Goal: Task Accomplishment & Management: Use online tool/utility

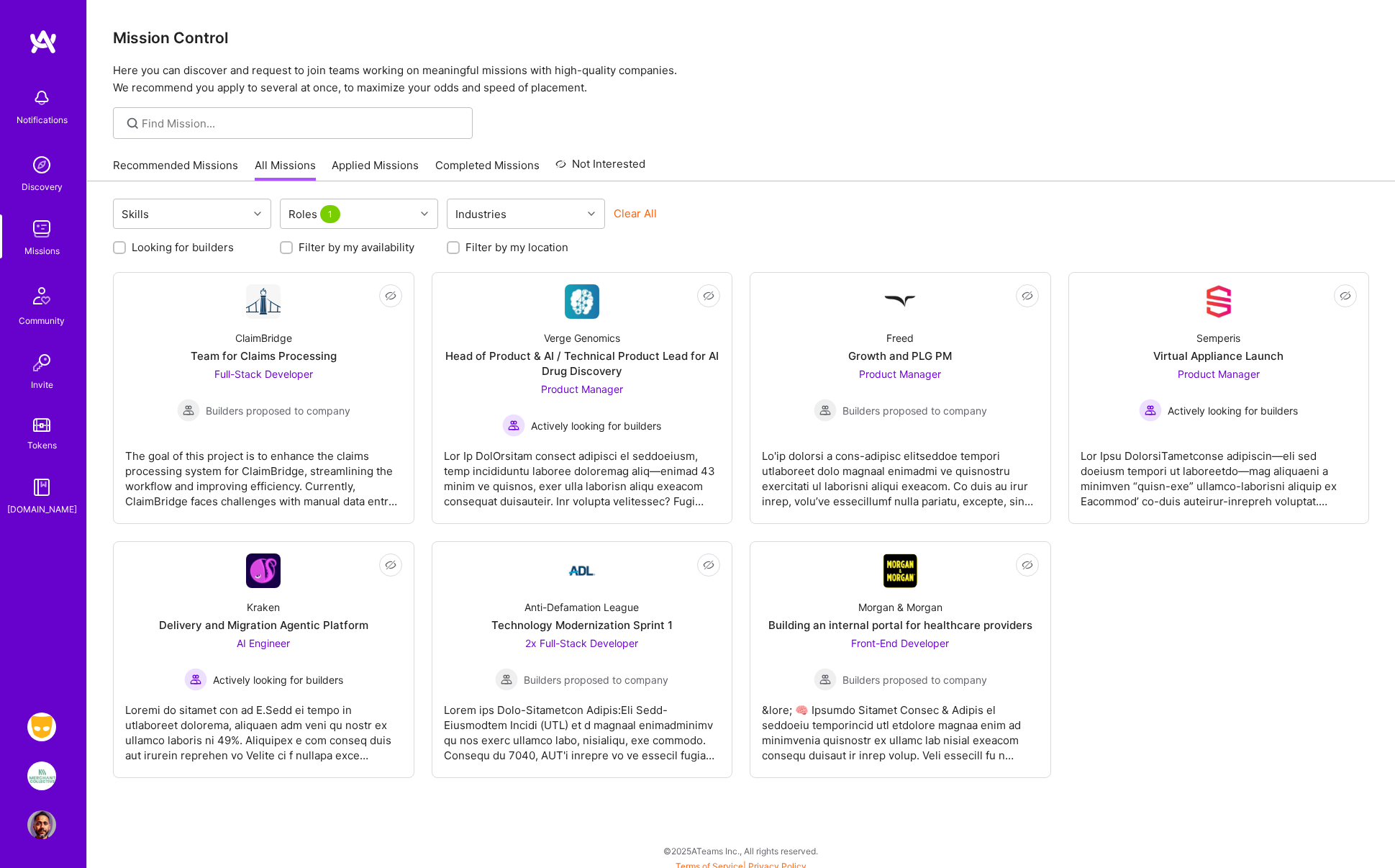
click at [45, 726] on img at bounding box center [41, 726] width 29 height 29
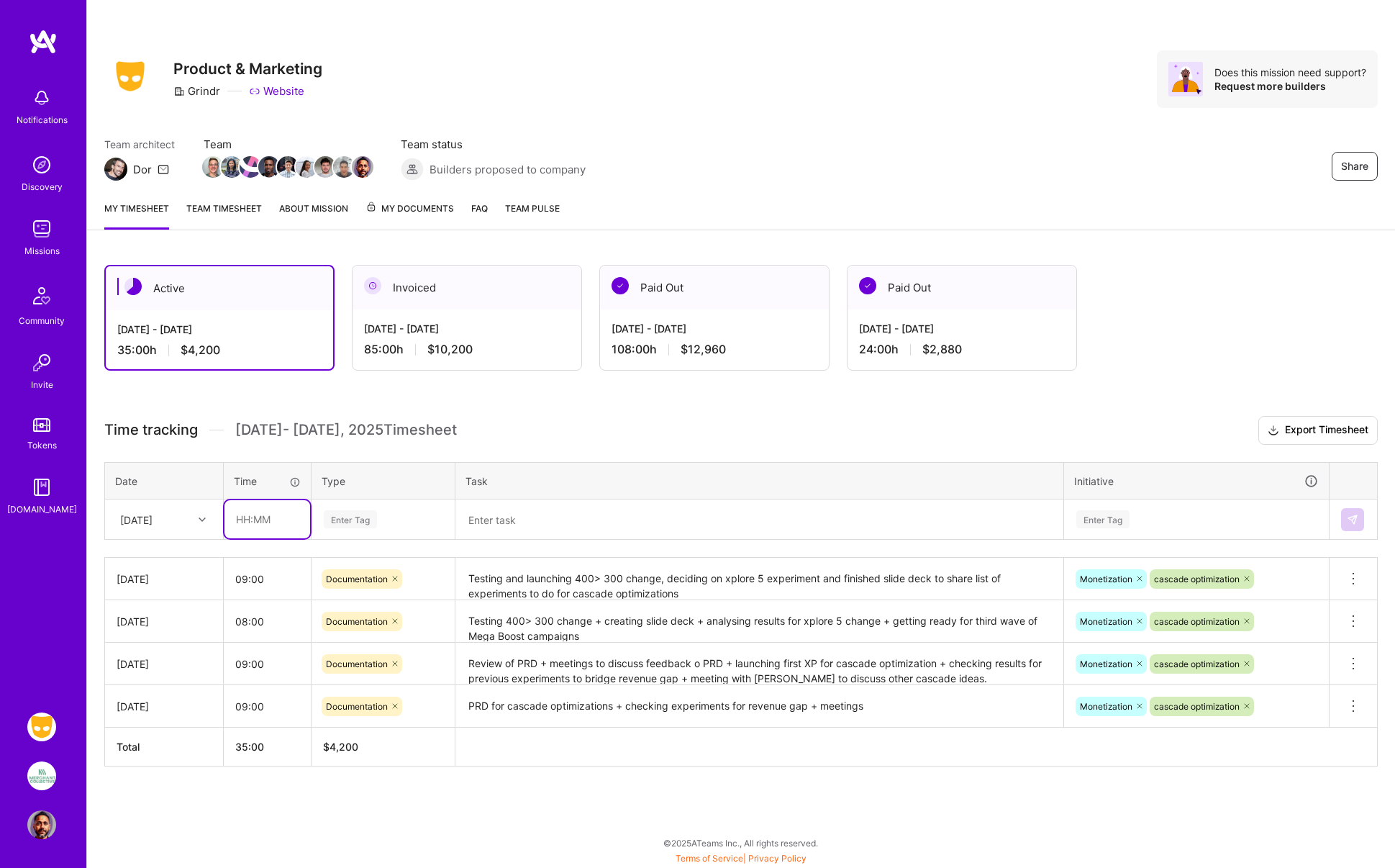
click at [255, 519] on input "text" at bounding box center [267, 519] width 86 height 38
type input "08:00"
click at [353, 521] on div "Enter Tag" at bounding box center [350, 519] width 53 height 23
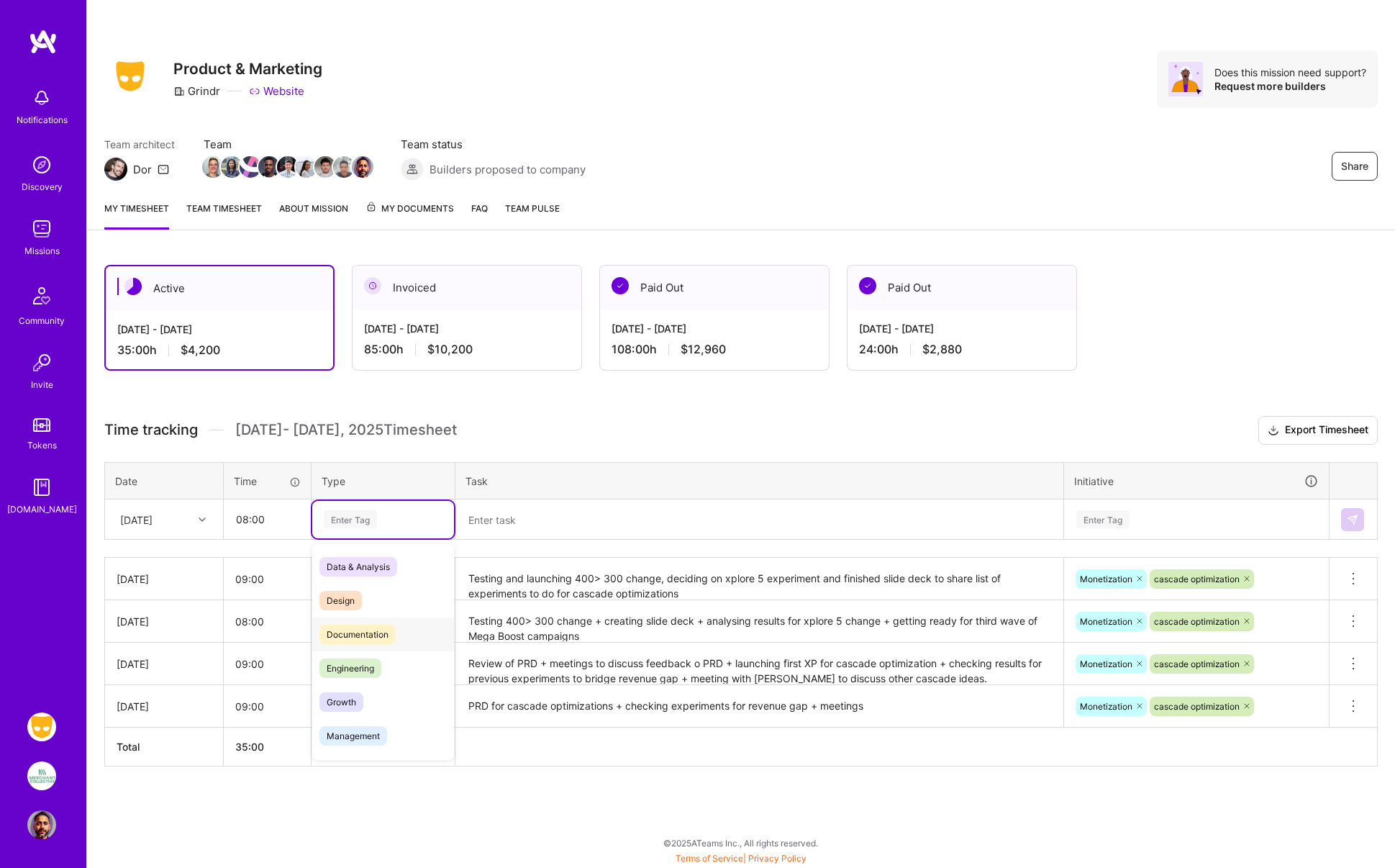
drag, startPoint x: 364, startPoint y: 634, endPoint x: 411, endPoint y: 587, distance: 66.5
click at [364, 634] on span "Documentation" at bounding box center [357, 634] width 76 height 19
click at [489, 519] on textarea at bounding box center [760, 519] width 605 height 38
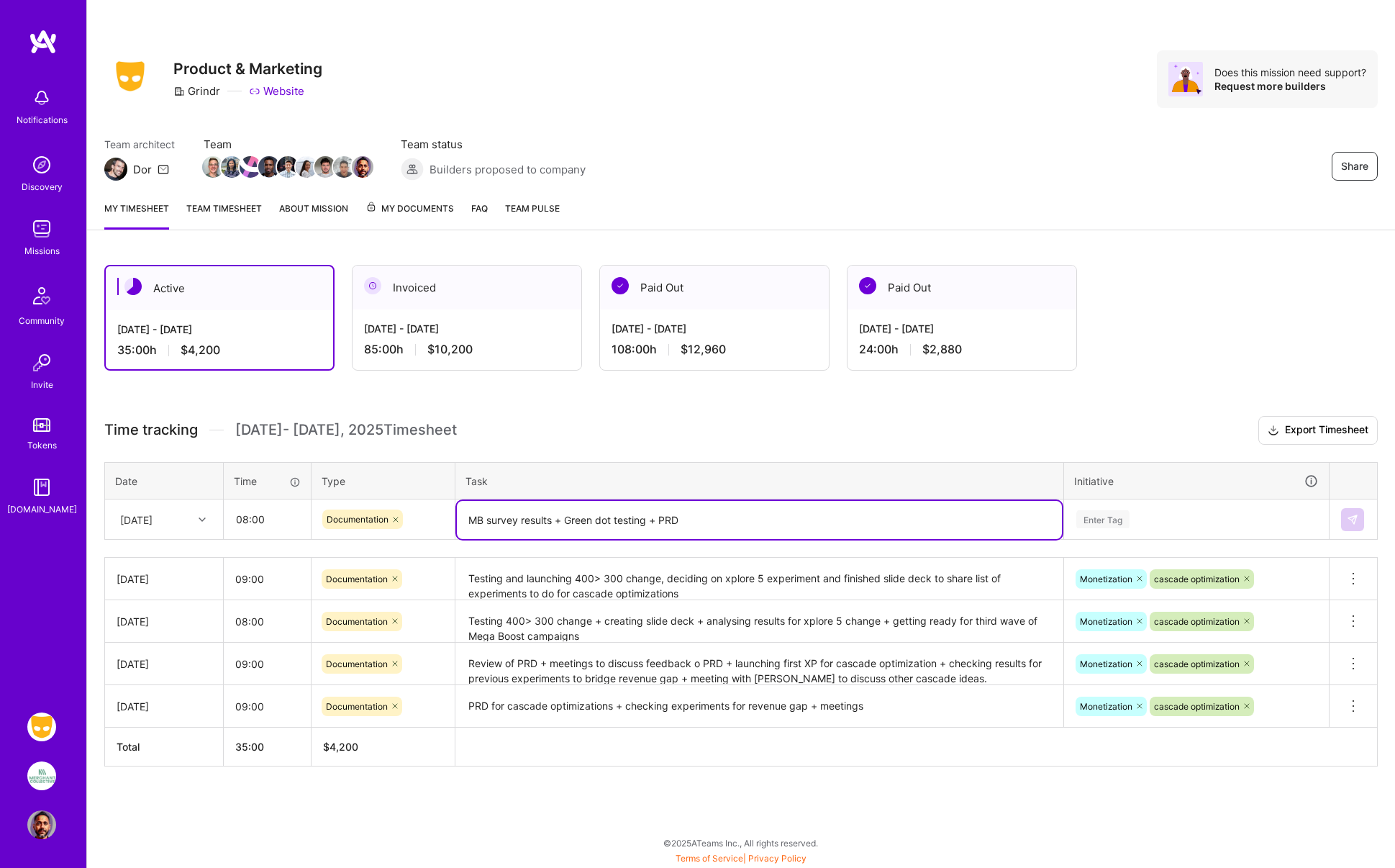
type textarea "MB survey results + Green dot testing + PRD"
click at [1102, 517] on div "Enter Tag" at bounding box center [1102, 519] width 53 height 23
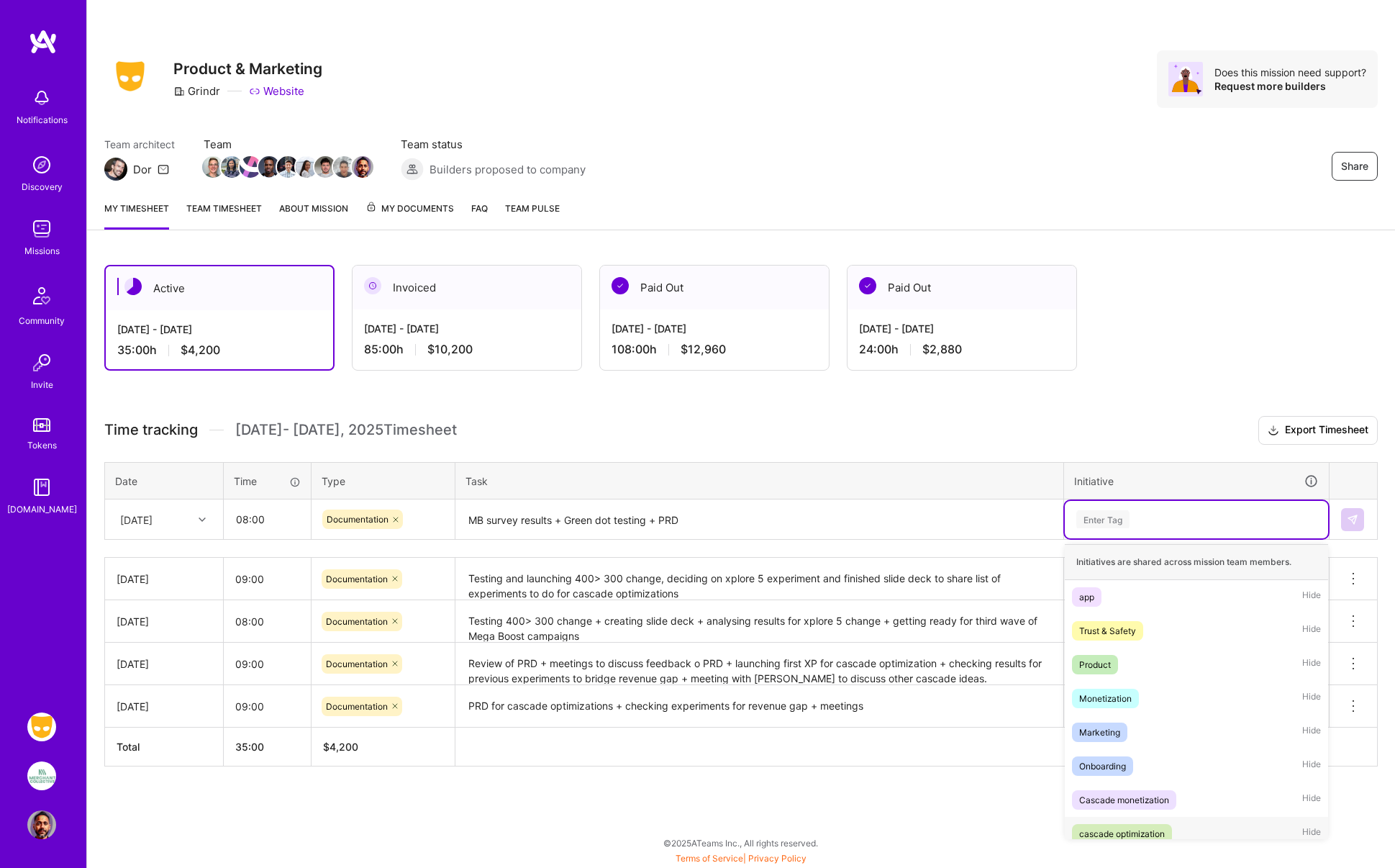
click at [1119, 835] on div "cascade optimization" at bounding box center [1122, 833] width 86 height 15
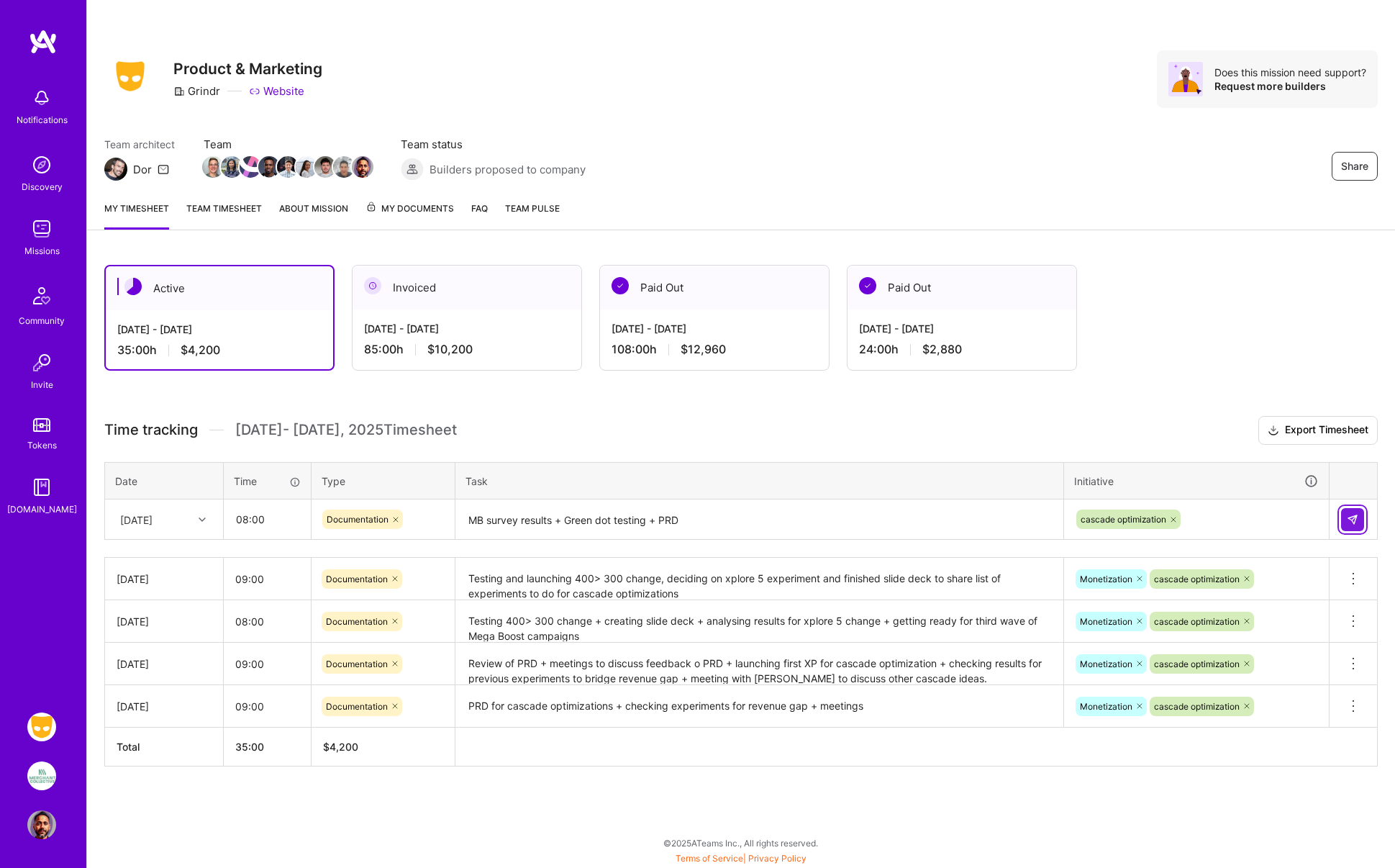
click at [1352, 521] on img at bounding box center [1352, 519] width 11 height 11
